Goal: Browse casually

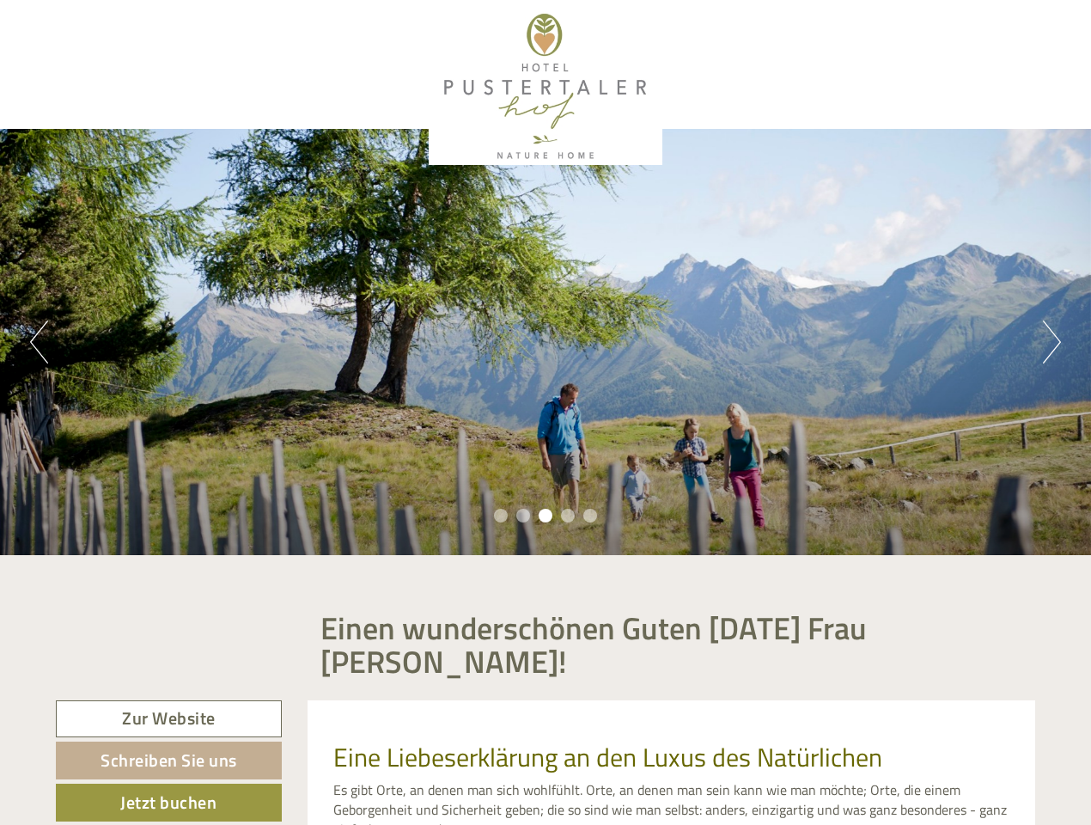
click at [546, 412] on div "Previous Next 1 2 3 4 5" at bounding box center [545, 342] width 1091 height 426
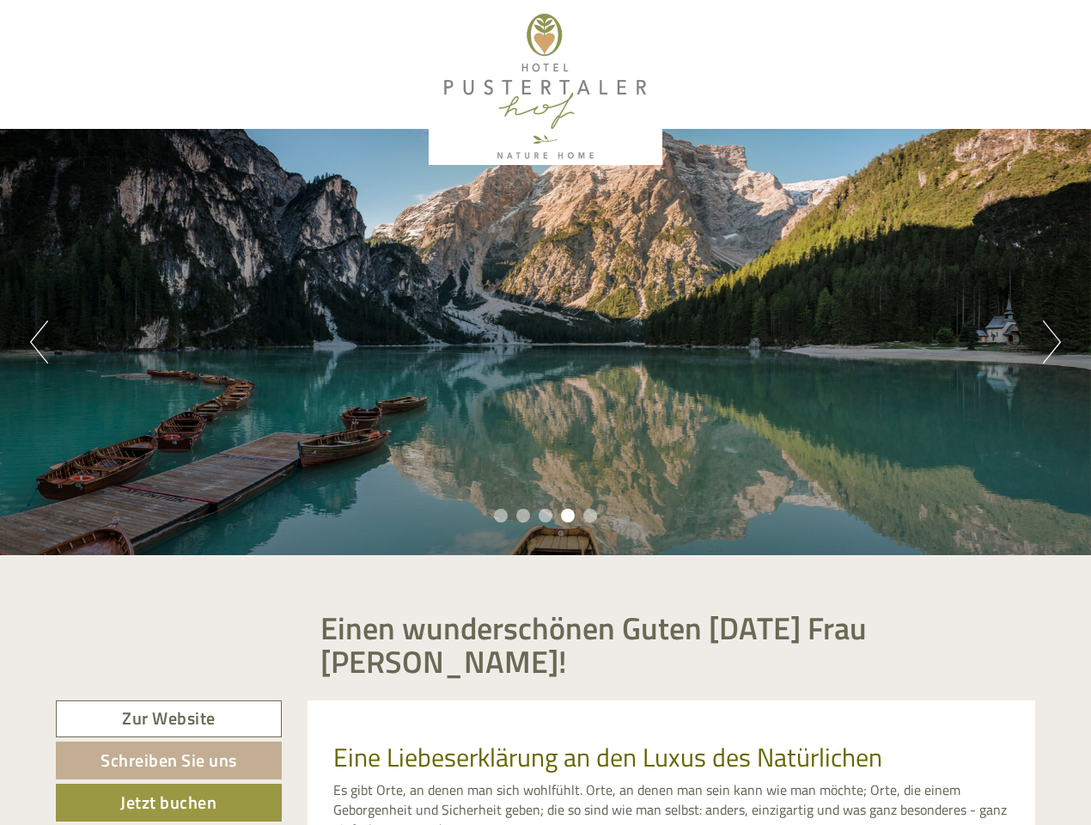
click at [39, 342] on button "Previous" at bounding box center [39, 341] width 18 height 43
click at [546, 342] on div "Previous Next 1 2 3 4 5" at bounding box center [545, 342] width 1091 height 426
click at [1052, 342] on button "Next" at bounding box center [1052, 341] width 18 height 43
click at [501, 515] on li "1" at bounding box center [501, 516] width 14 height 14
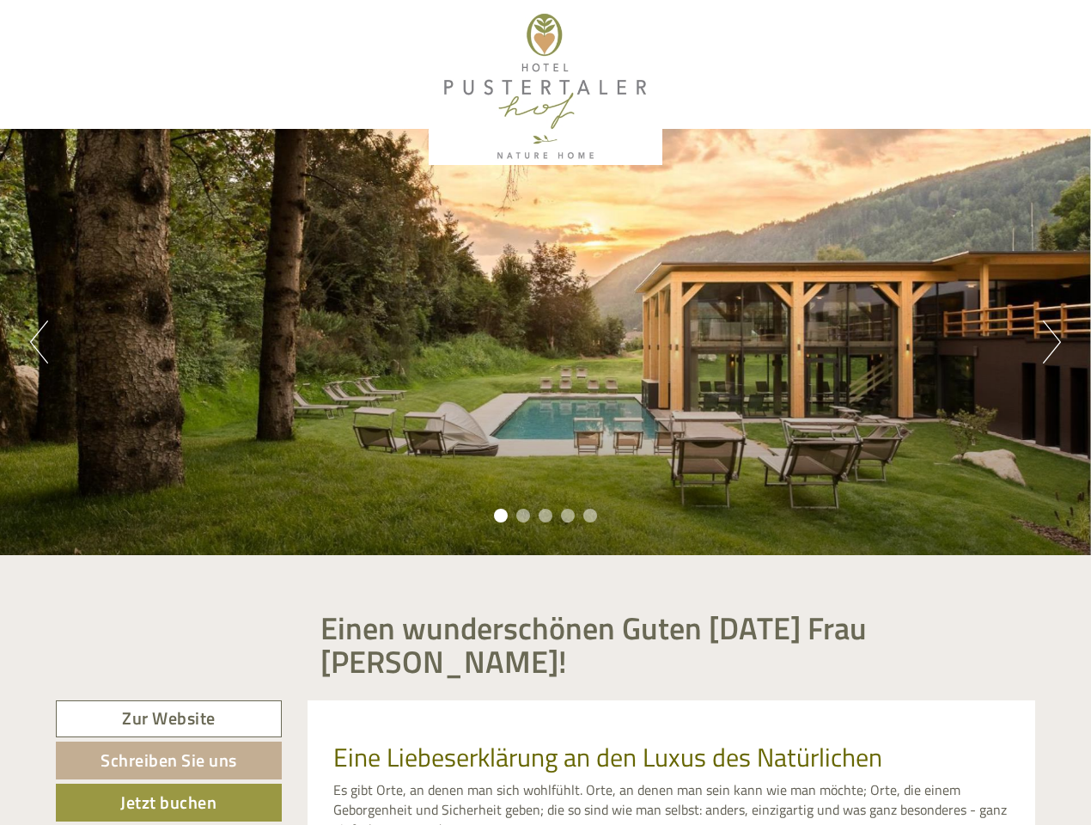
click at [523, 515] on li "2" at bounding box center [523, 516] width 14 height 14
click at [546, 515] on li "3" at bounding box center [546, 516] width 14 height 14
click at [568, 515] on li "4" at bounding box center [568, 516] width 14 height 14
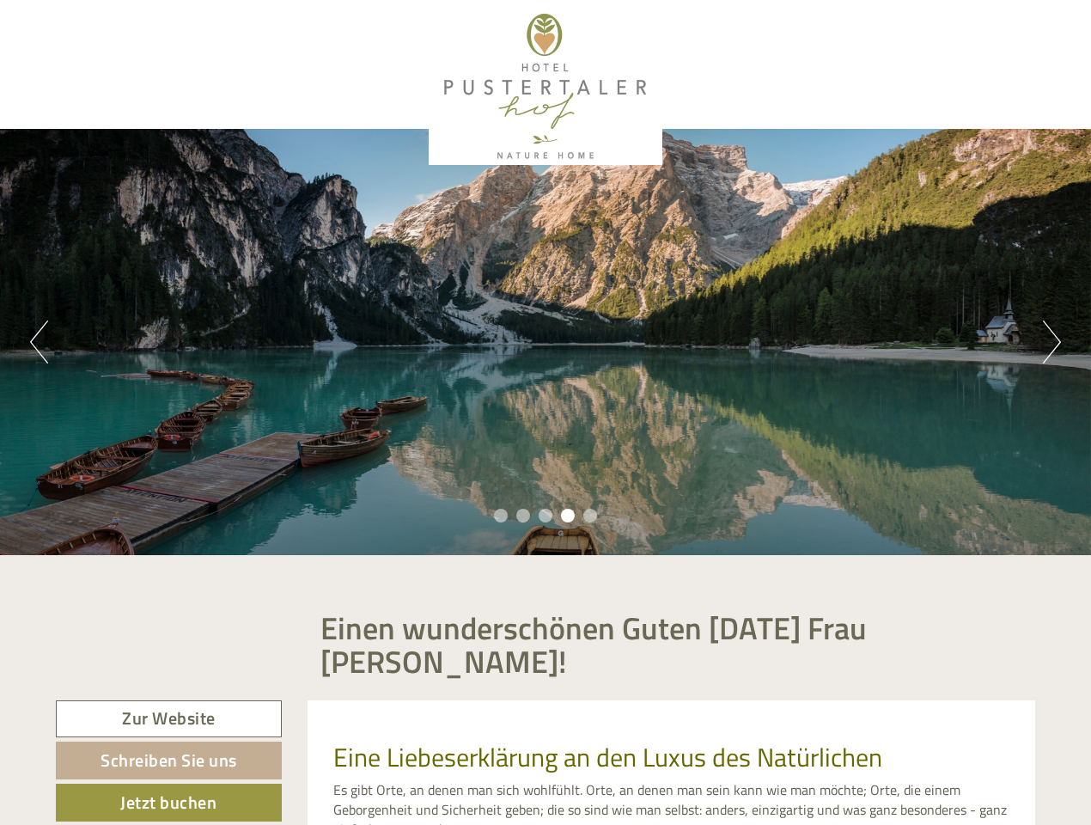
click at [590, 515] on li "5" at bounding box center [590, 516] width 14 height 14
